Goal: Information Seeking & Learning: Learn about a topic

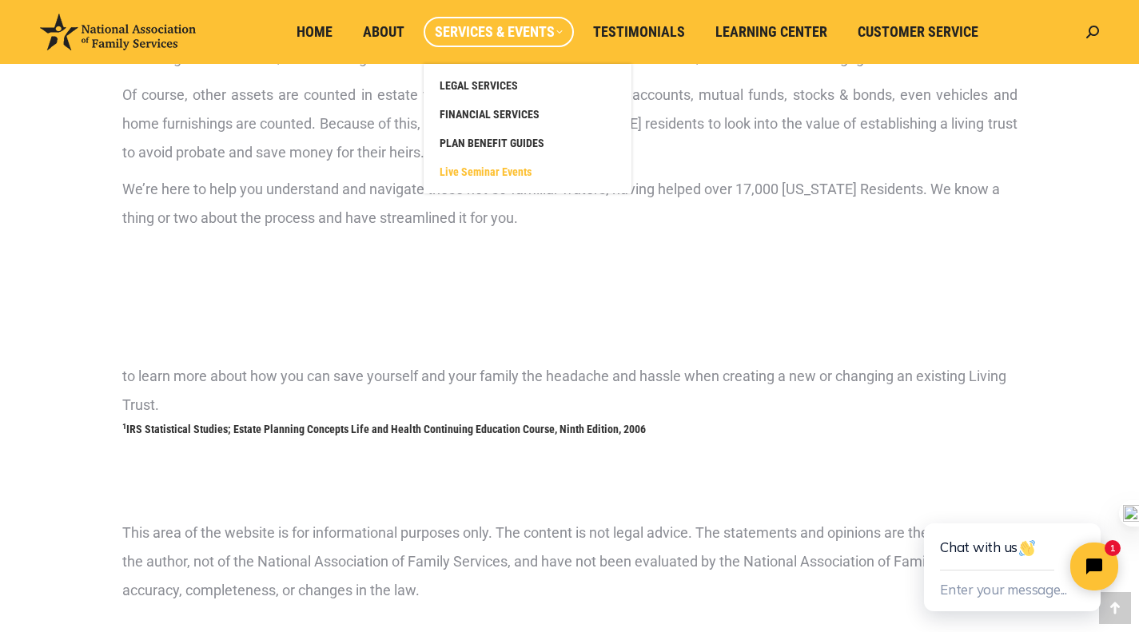
scroll to position [1078, 0]
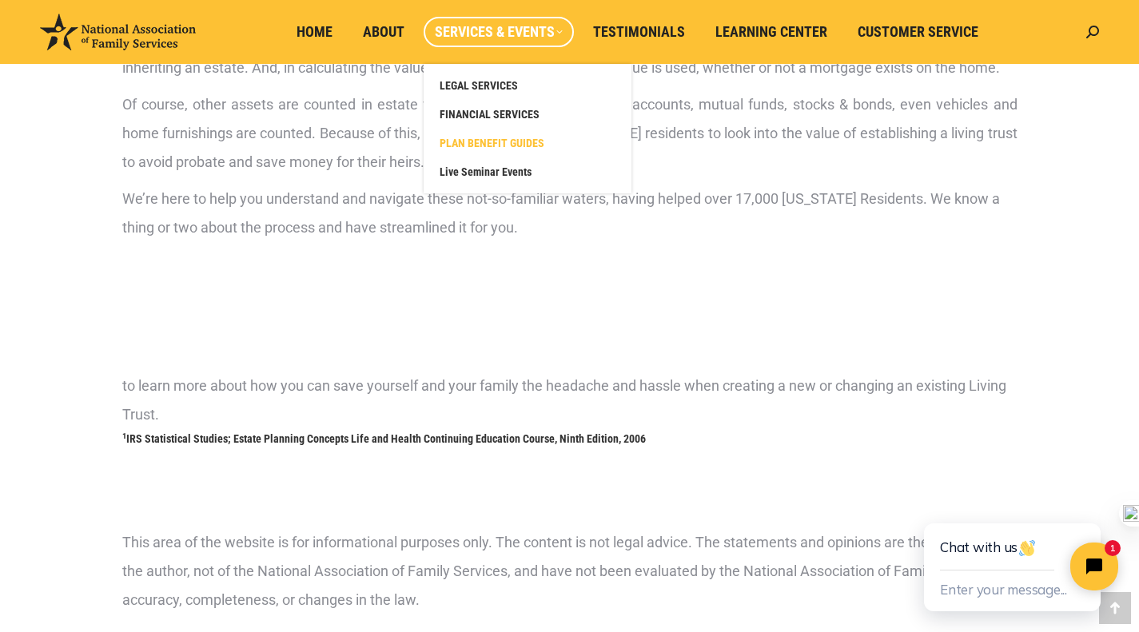
click at [468, 145] on span "PLAN BENEFIT GUIDES" at bounding box center [492, 143] width 105 height 14
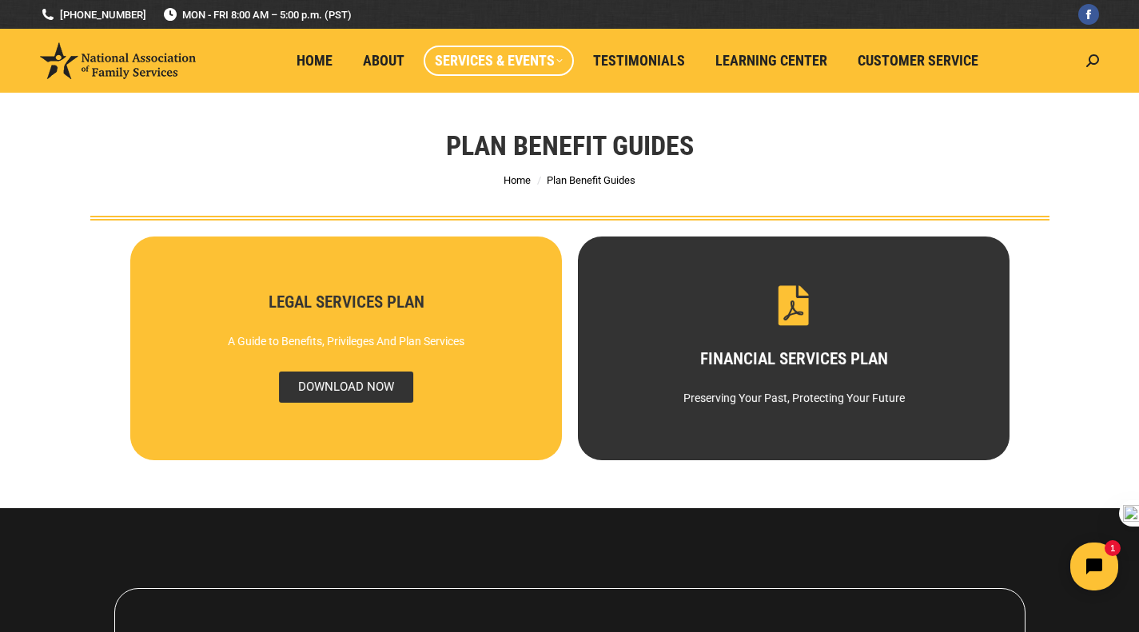
click at [333, 383] on span "DOWNLOAD NOW" at bounding box center [345, 387] width 134 height 31
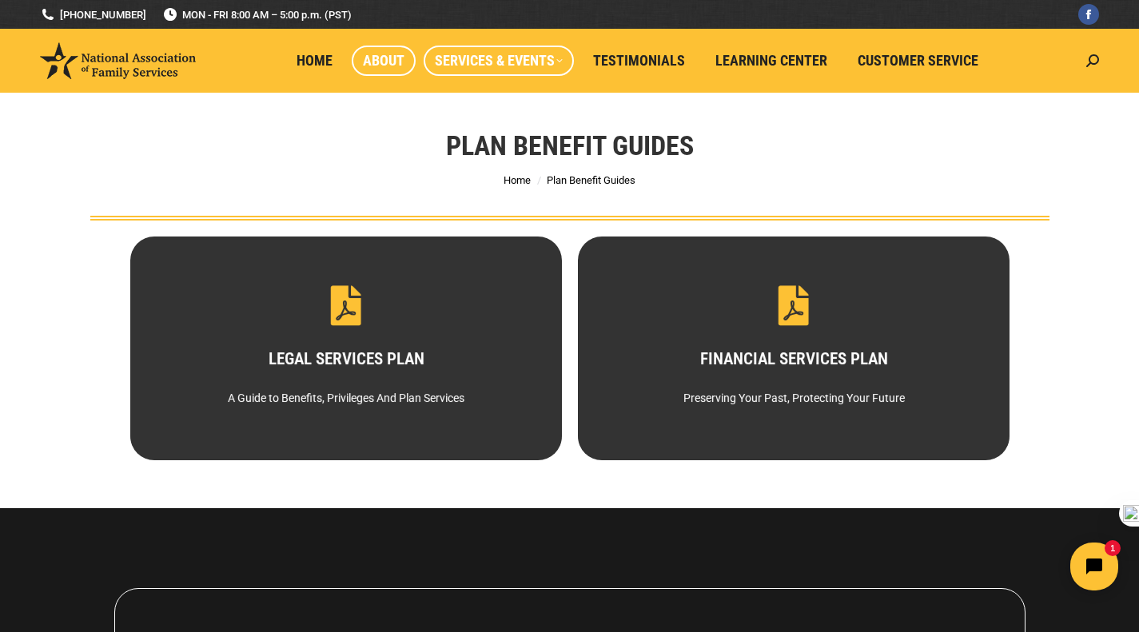
click at [395, 53] on span "About" at bounding box center [384, 61] width 42 height 18
click at [651, 50] on link "Testimonials" at bounding box center [639, 61] width 114 height 30
click at [776, 65] on span "Learning Center" at bounding box center [771, 61] width 112 height 18
click at [385, 60] on span "About" at bounding box center [384, 61] width 42 height 18
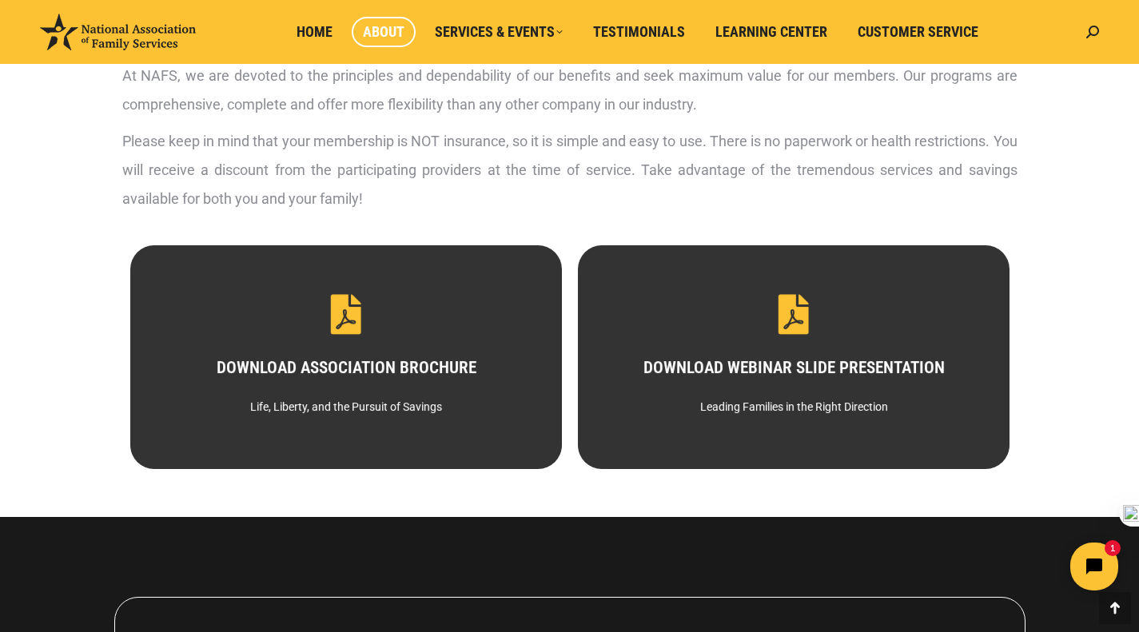
scroll to position [742, 0]
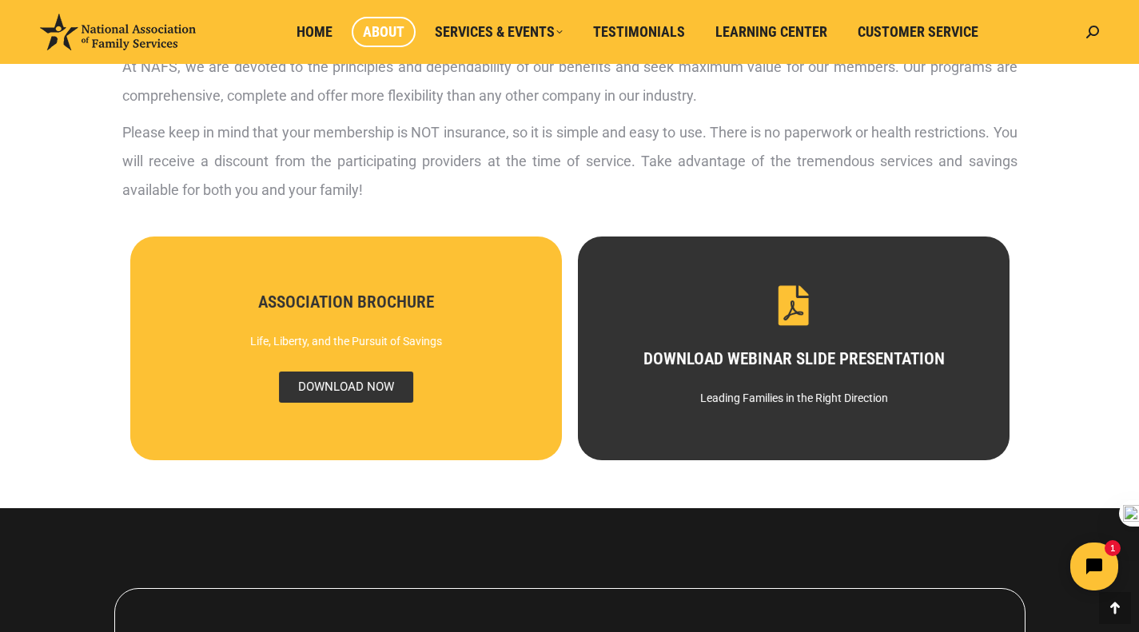
click at [339, 381] on span "DOWNLOAD NOW" at bounding box center [345, 387] width 134 height 31
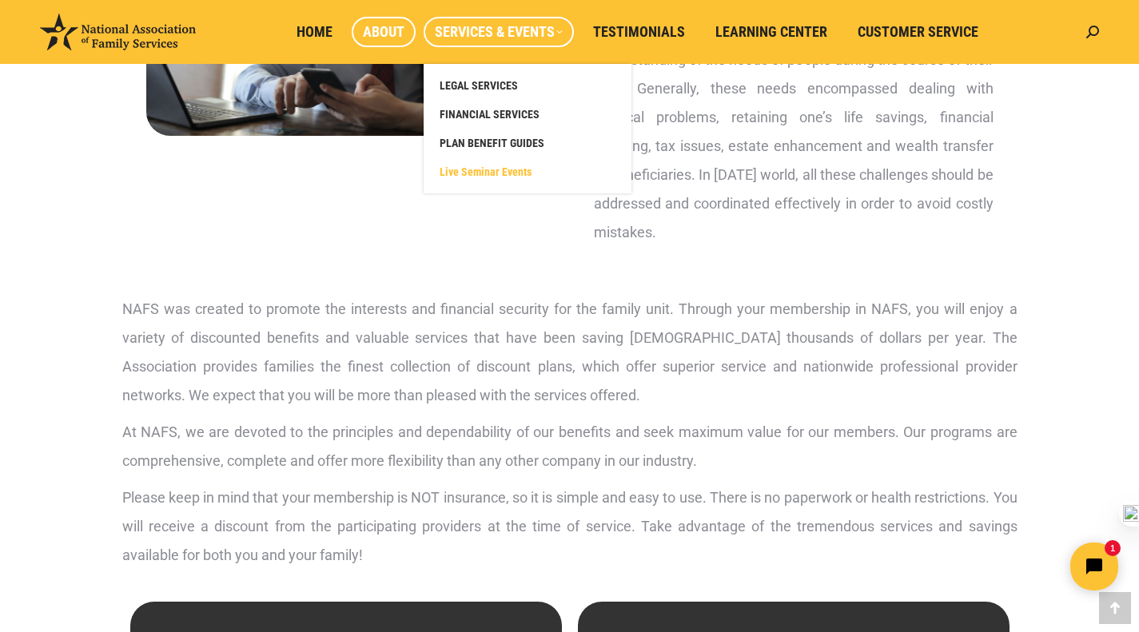
scroll to position [365, 0]
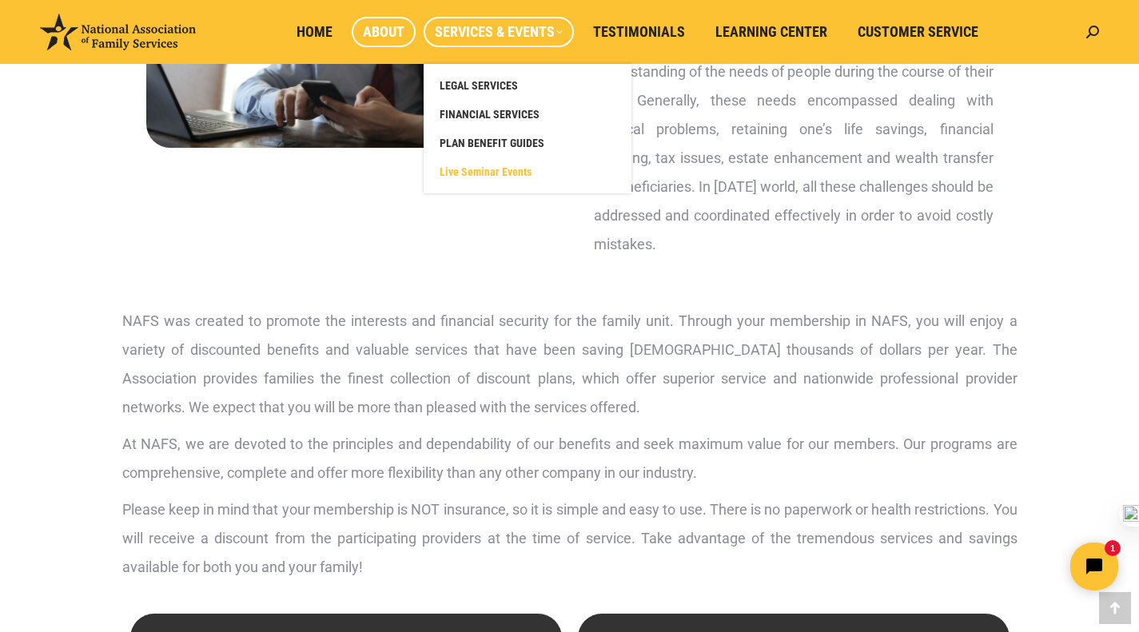
click at [500, 169] on span "Live Seminar Events" at bounding box center [486, 172] width 92 height 14
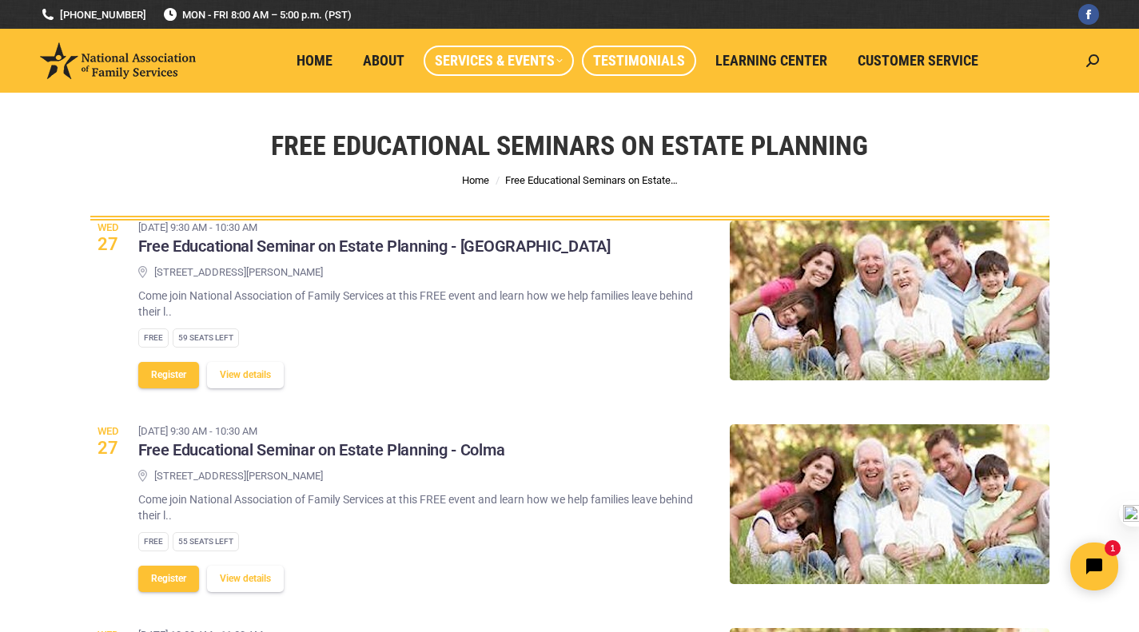
click at [631, 46] on link "Testimonials" at bounding box center [639, 61] width 114 height 30
click at [640, 66] on span "Testimonials" at bounding box center [639, 61] width 92 height 18
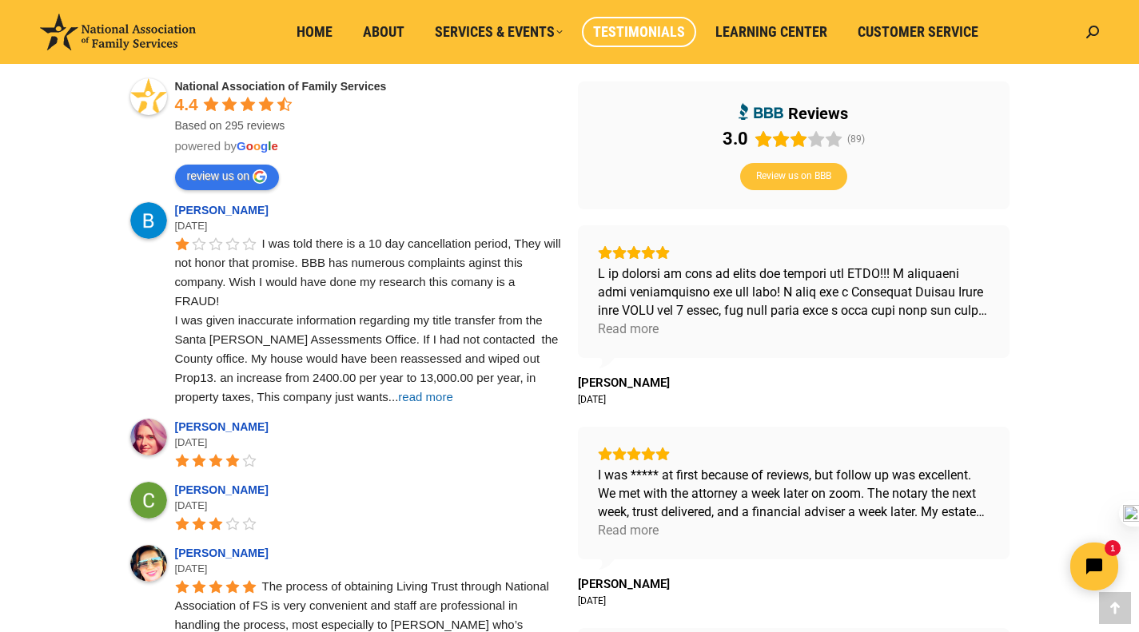
scroll to position [570, 0]
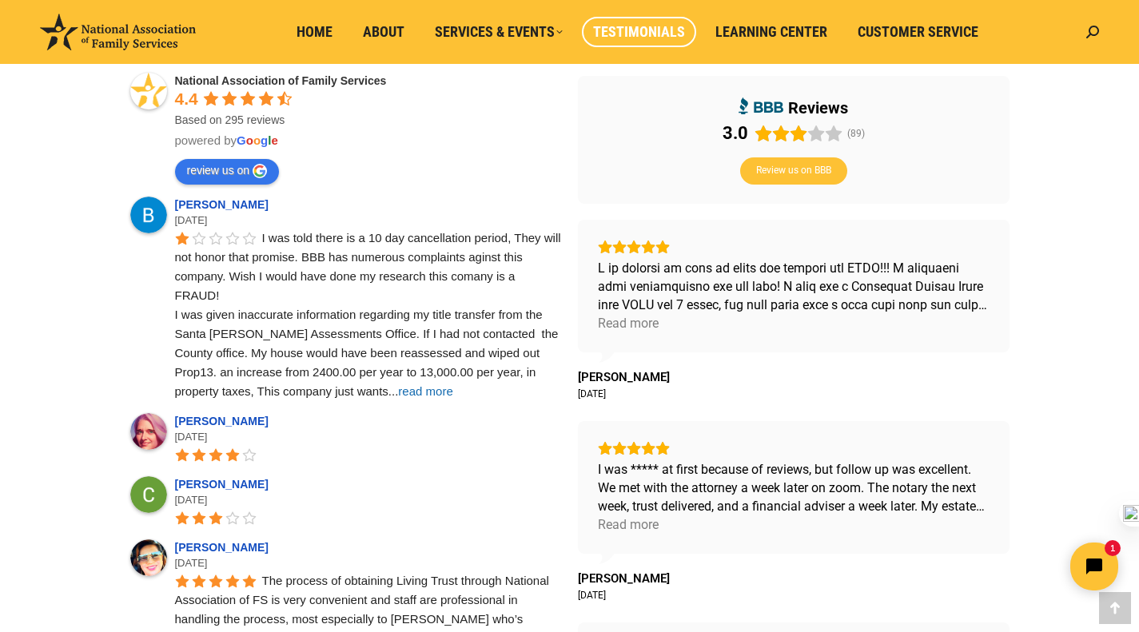
click at [398, 388] on span "read more" at bounding box center [425, 391] width 54 height 14
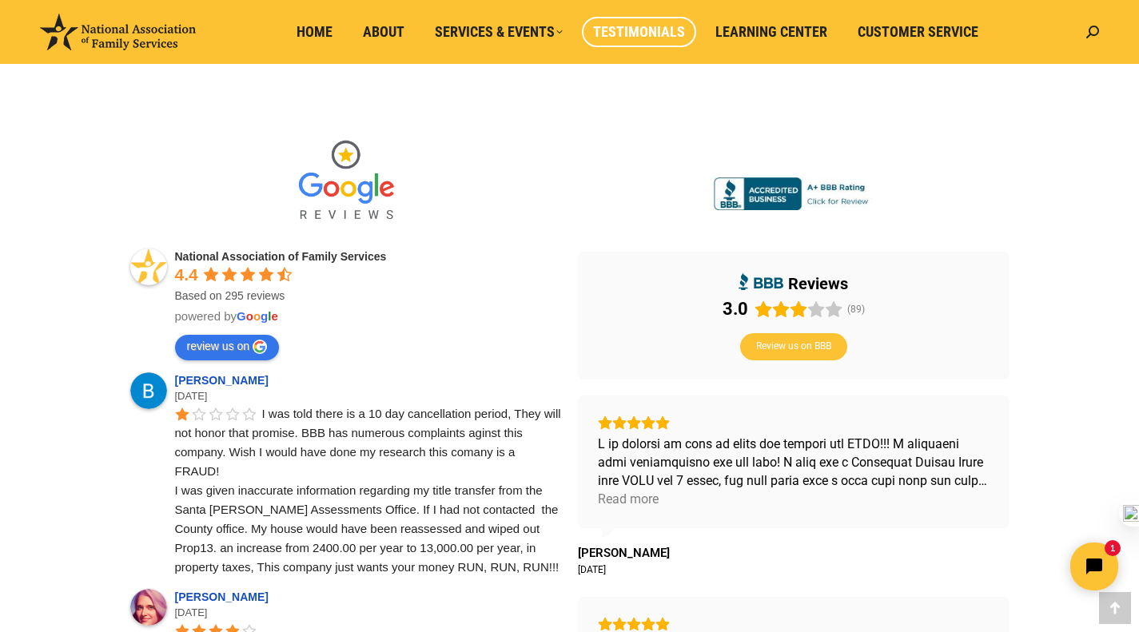
scroll to position [400, 0]
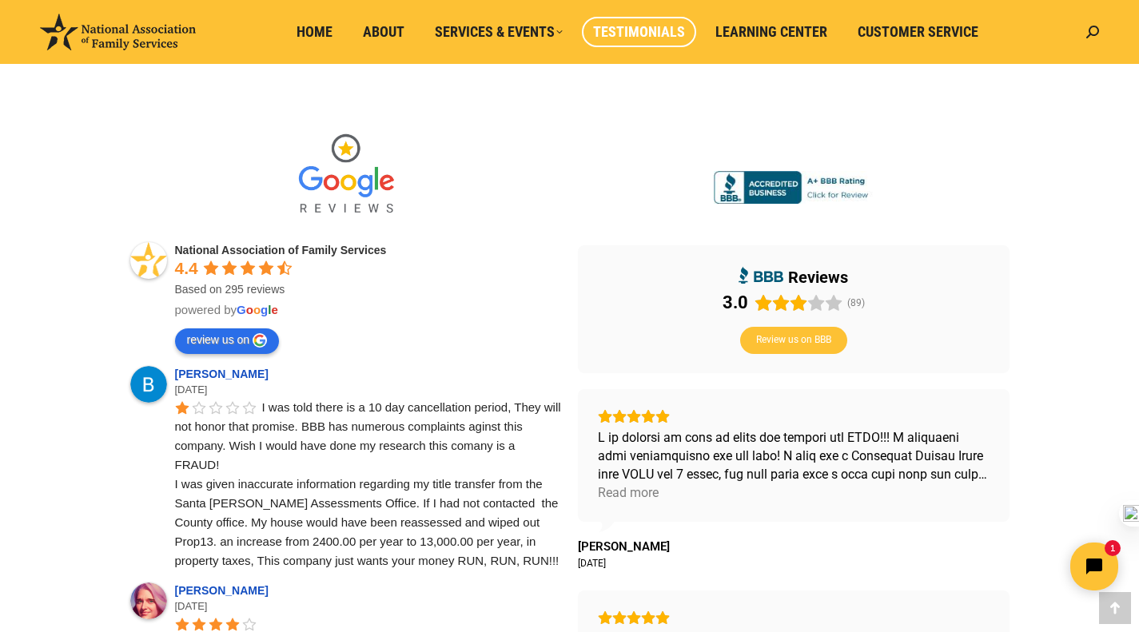
click at [231, 333] on link "review us on" at bounding box center [227, 342] width 105 height 26
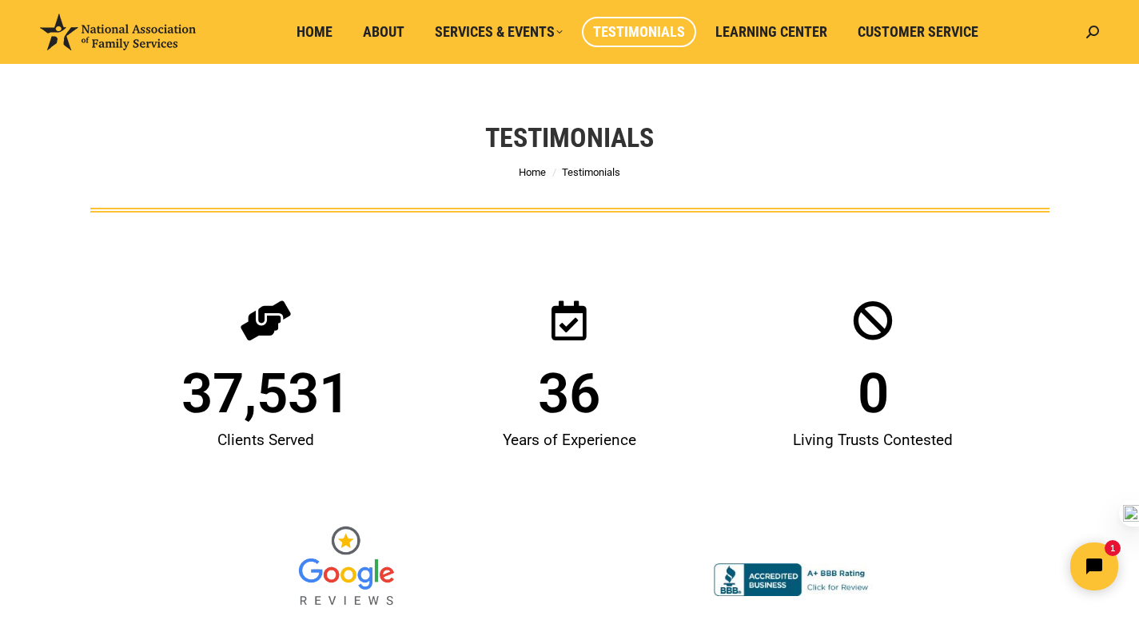
scroll to position [0, 0]
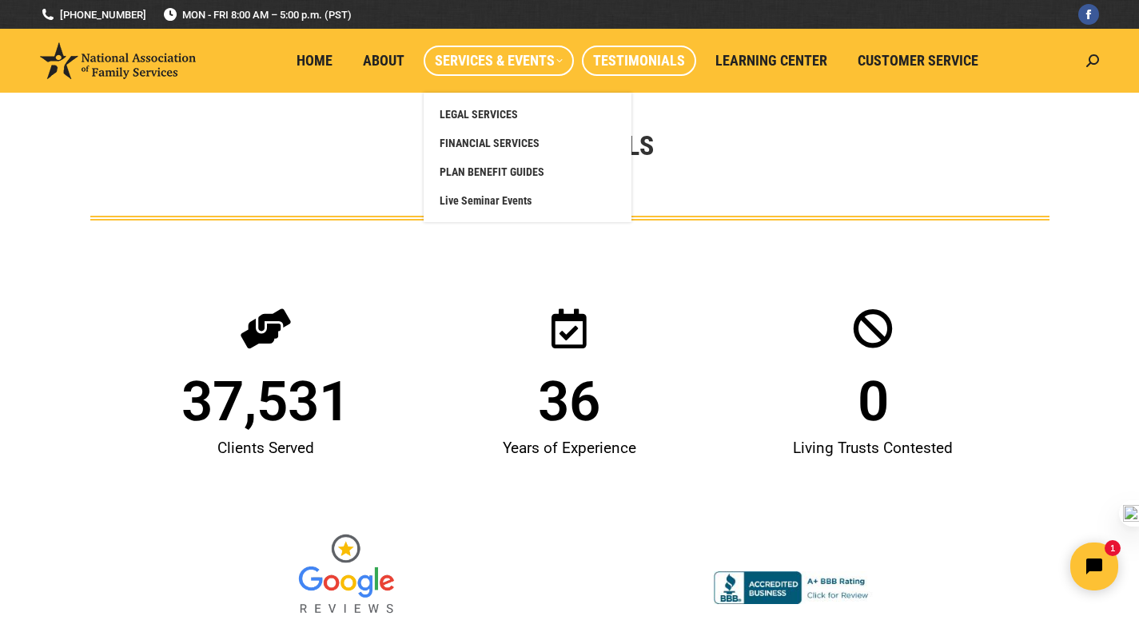
click at [494, 69] on span "Services & Events" at bounding box center [499, 61] width 128 height 18
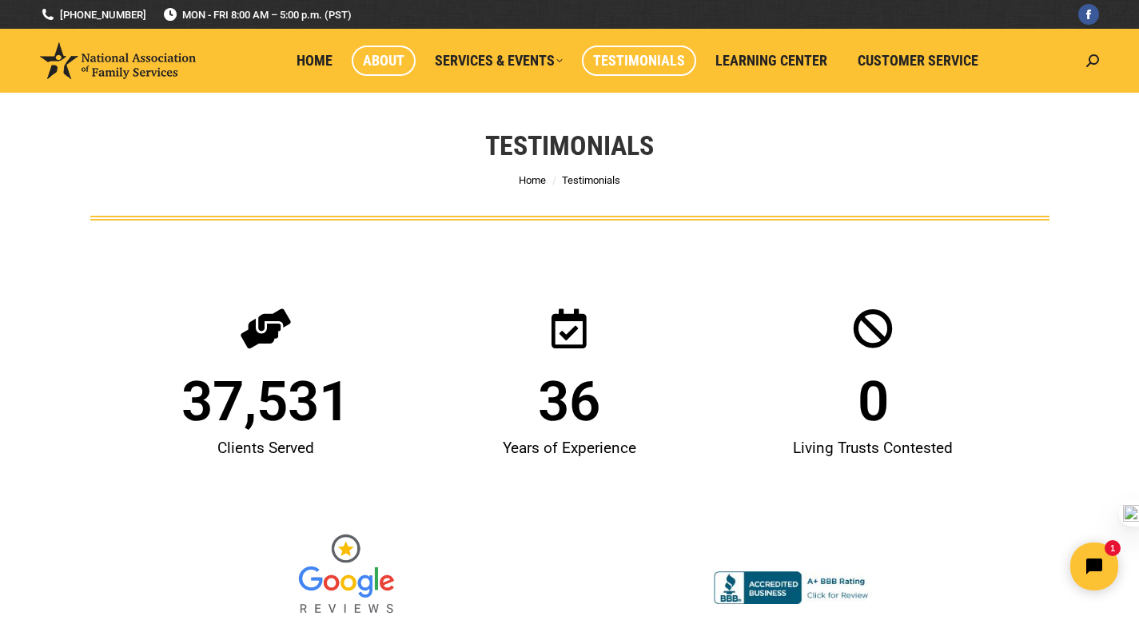
click at [388, 58] on span "About" at bounding box center [384, 61] width 42 height 18
